Goal: Information Seeking & Learning: Learn about a topic

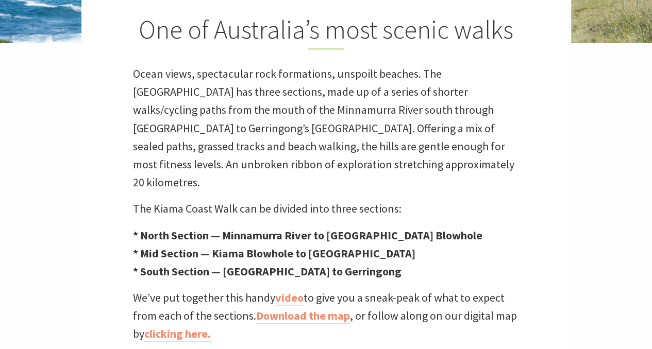
scroll to position [293, 0]
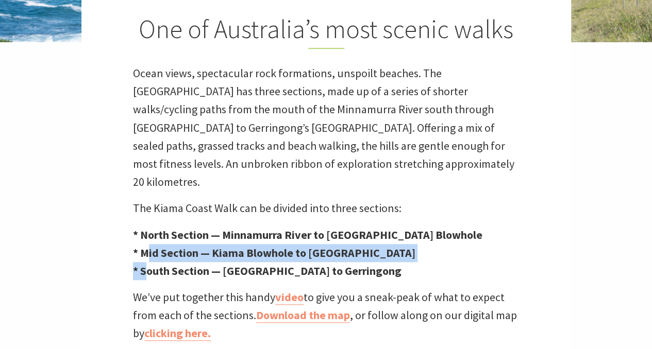
drag, startPoint x: 147, startPoint y: 246, endPoint x: 148, endPoint y: 240, distance: 5.8
click at [148, 240] on p "* North Section — Minnamurra River to Kiama Blowhole * Mid Section — Kiama Blow…" at bounding box center [326, 253] width 386 height 55
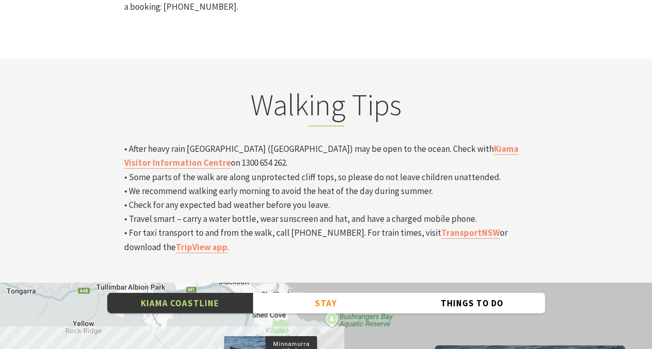
scroll to position [3343, 0]
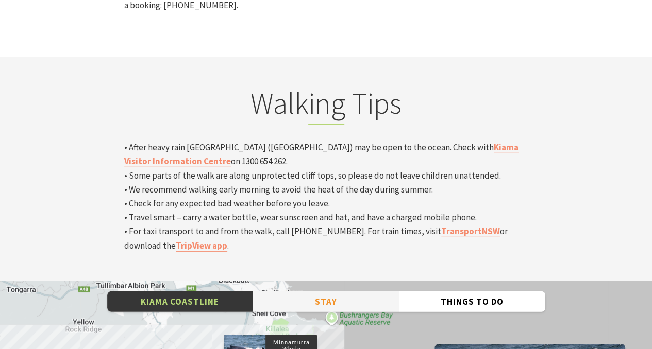
click at [363, 292] on button "Stay" at bounding box center [326, 302] width 146 height 21
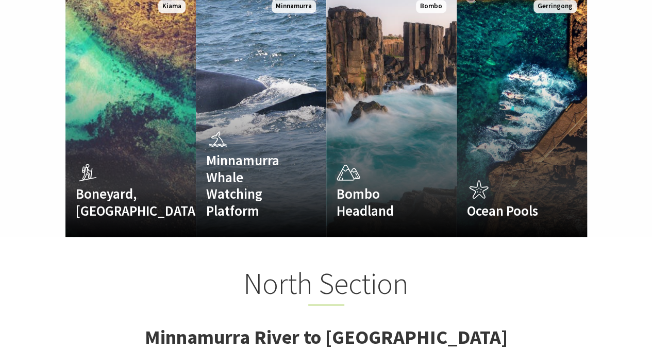
scroll to position [307, 664]
